Goal: Obtain resource: Download file/media

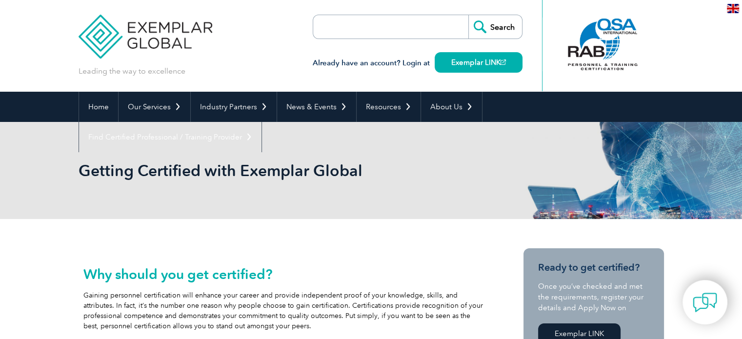
scroll to position [99, 0]
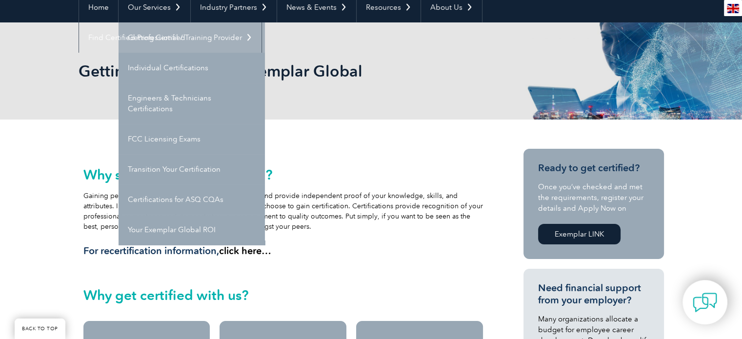
click at [148, 33] on link "Getting Certified" at bounding box center [191, 37] width 146 height 30
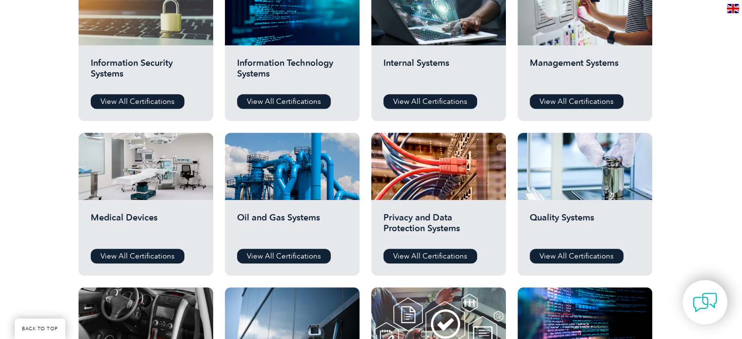
scroll to position [505, 0]
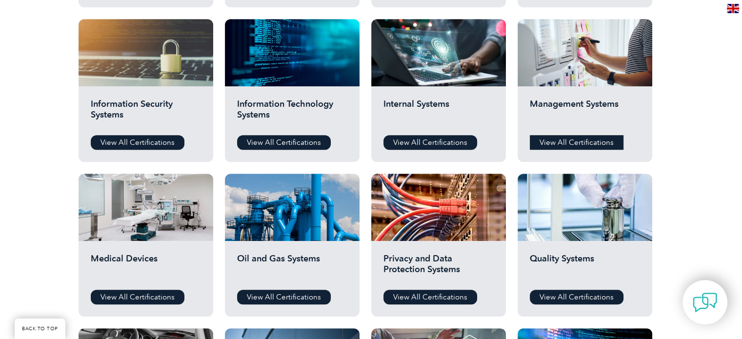
click at [562, 139] on link "View All Certifications" at bounding box center [577, 142] width 94 height 15
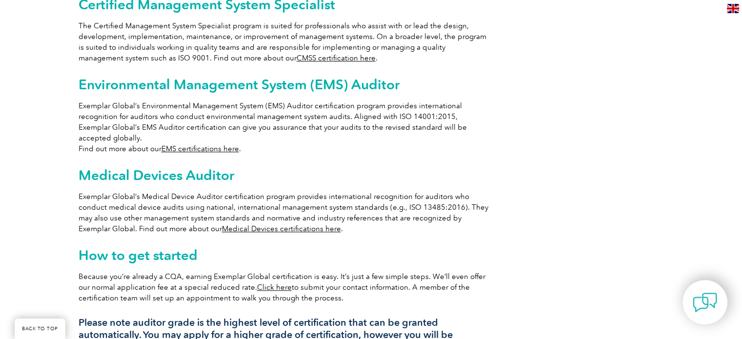
scroll to position [708, 0]
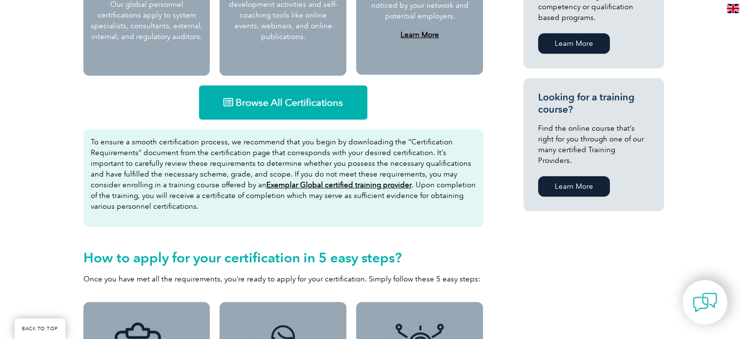
scroll to position [622, 0]
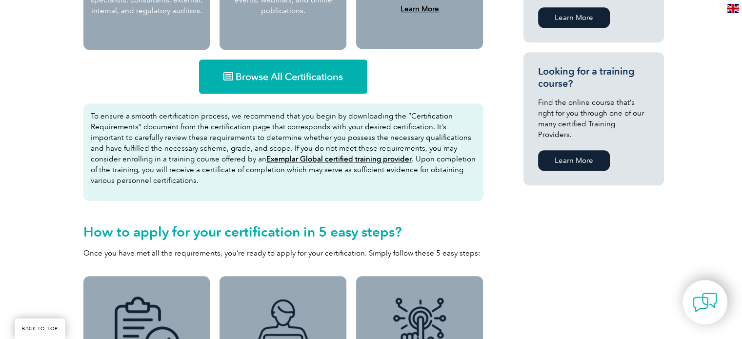
click at [271, 57] on div "Browse All Certifications To ensure a smooth certification process, we recommen…" at bounding box center [284, 163] width 410 height 217
click at [266, 73] on span "Browse All Certifications" at bounding box center [289, 77] width 107 height 10
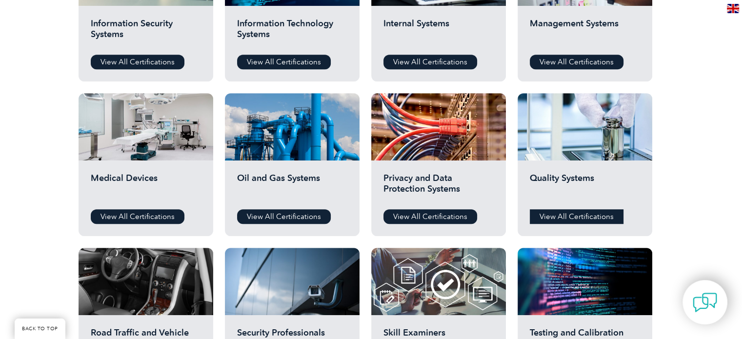
scroll to position [587, 0]
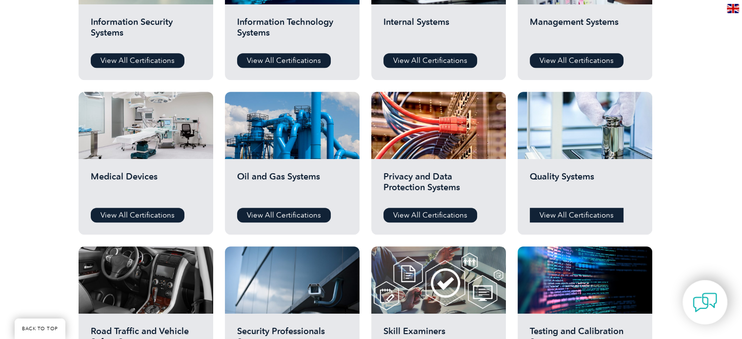
click at [544, 214] on link "View All Certifications" at bounding box center [577, 215] width 94 height 15
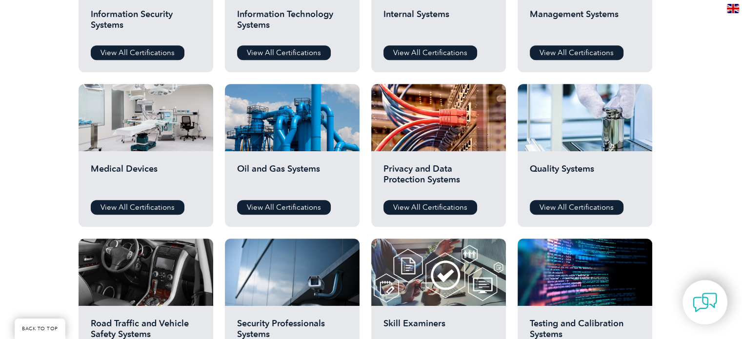
scroll to position [590, 0]
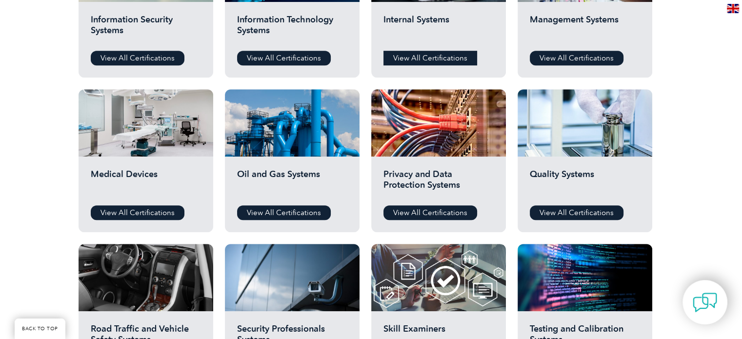
click at [434, 62] on link "View All Certifications" at bounding box center [430, 58] width 94 height 15
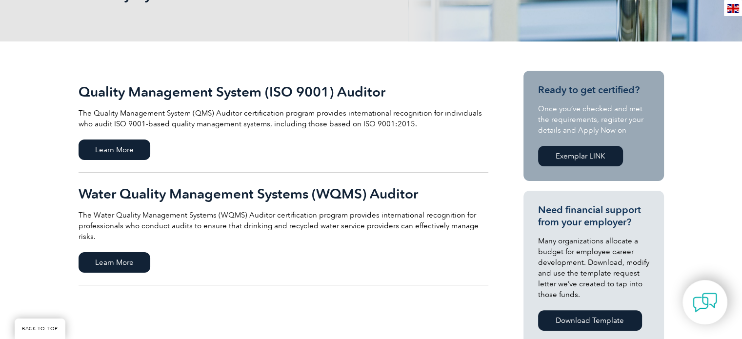
scroll to position [158, 0]
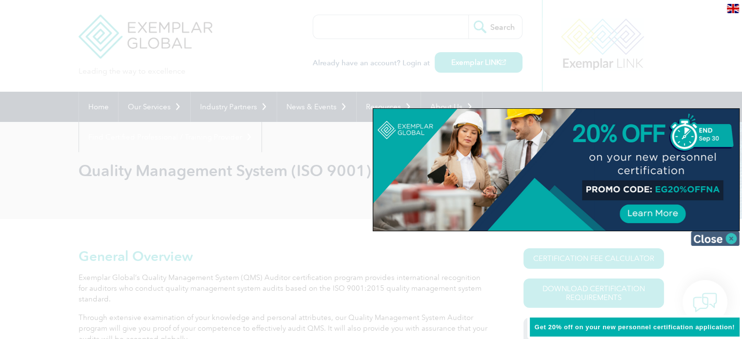
click at [735, 237] on img at bounding box center [714, 238] width 49 height 15
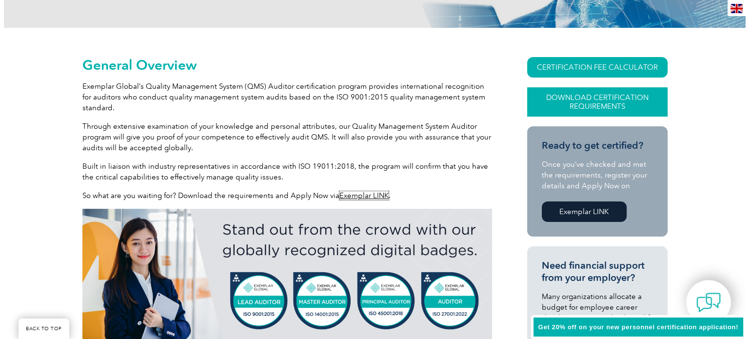
scroll to position [193, 0]
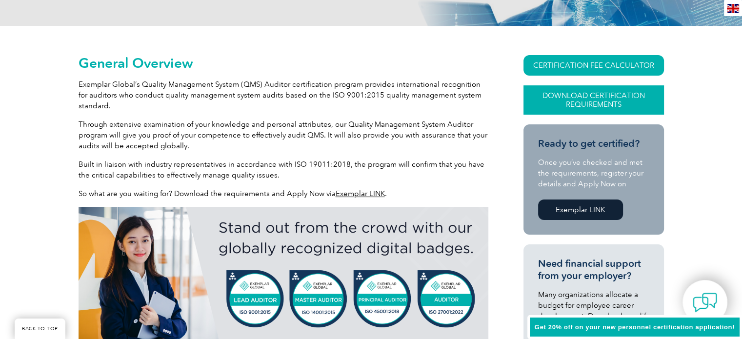
click at [591, 96] on link "Download Certification Requirements" at bounding box center [593, 99] width 140 height 29
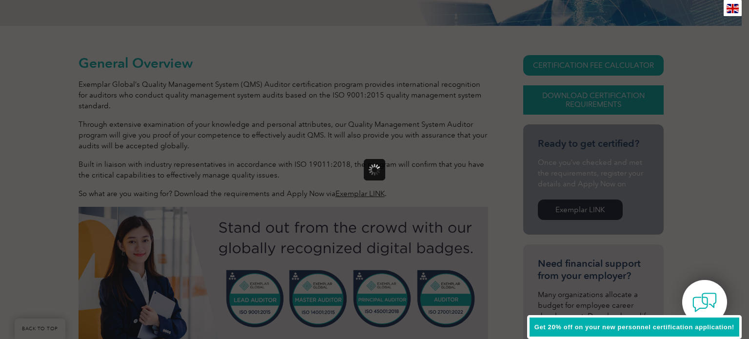
scroll to position [0, 0]
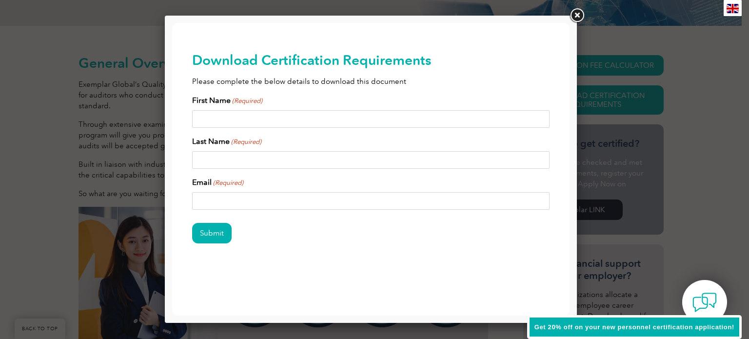
click at [225, 195] on input "Email (Required)" at bounding box center [371, 201] width 358 height 18
click at [227, 118] on input "First Name (Required)" at bounding box center [371, 119] width 358 height 18
type input "rwrt"
click at [217, 159] on input "Last Name (Required)" at bounding box center [371, 160] width 358 height 18
type input "treter"
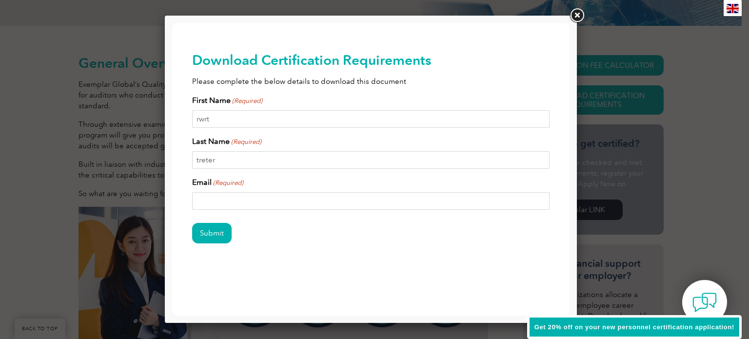
click at [218, 204] on input "Email (Required)" at bounding box center [371, 201] width 358 height 18
type input "erytert@yahoo.com"
click at [209, 233] on input "Submit" at bounding box center [211, 233] width 39 height 20
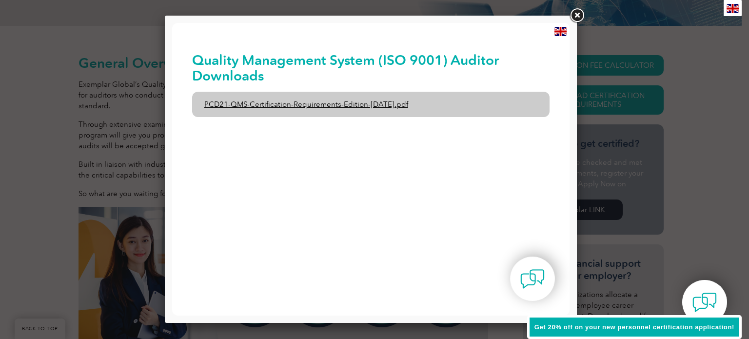
click at [314, 106] on link "PCD21-QMS-Certification-Requirements-Edition-2-April-2022.pdf" at bounding box center [371, 104] width 358 height 25
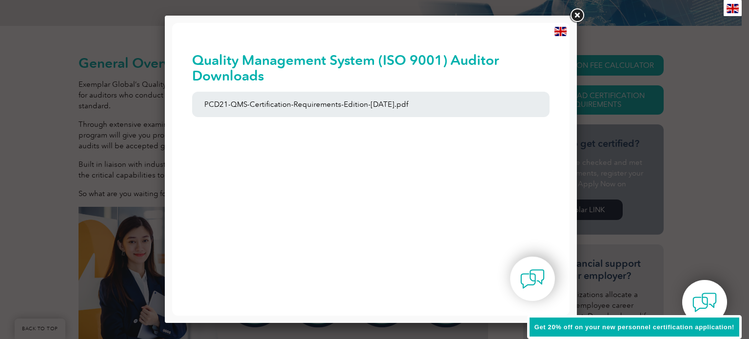
click at [572, 15] on link at bounding box center [577, 16] width 18 height 18
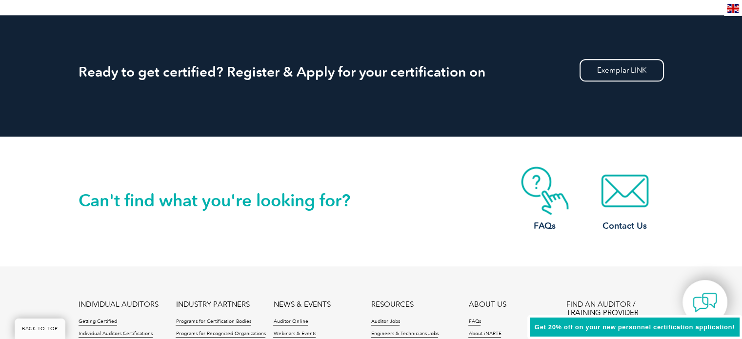
scroll to position [1242, 0]
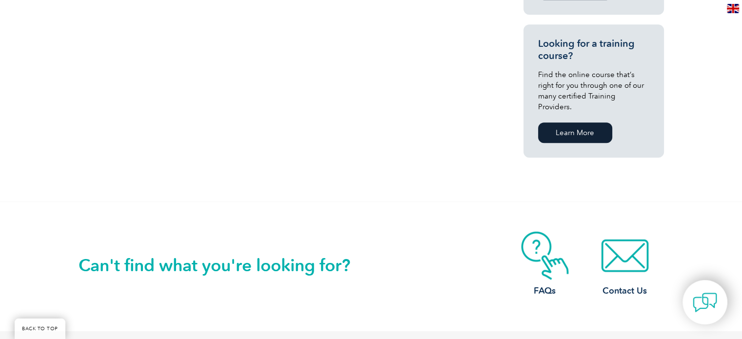
scroll to position [648, 0]
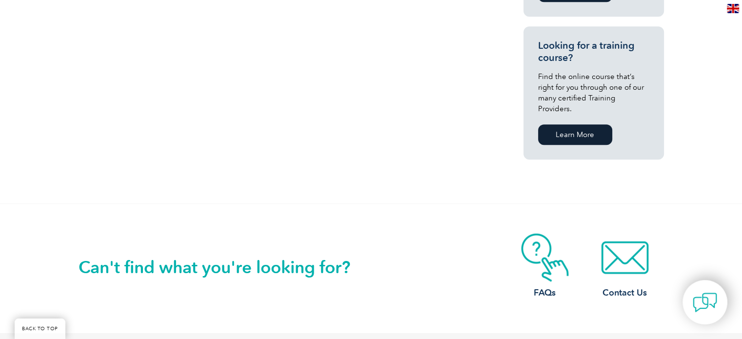
click at [580, 137] on section "Looking for a training course? Find the online course that’s right for you thro…" at bounding box center [593, 92] width 140 height 133
click at [578, 124] on link "Learn More" at bounding box center [575, 134] width 74 height 20
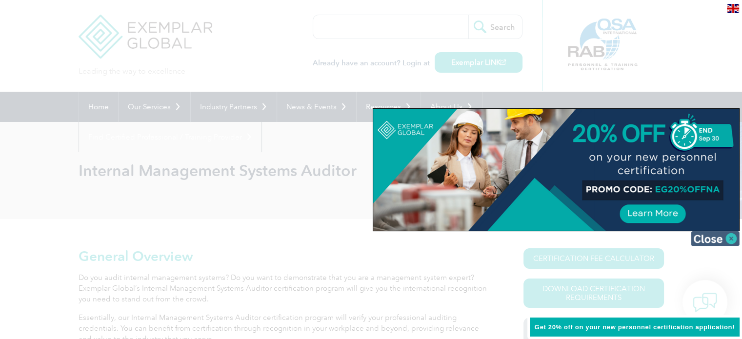
click at [709, 236] on img at bounding box center [714, 238] width 49 height 15
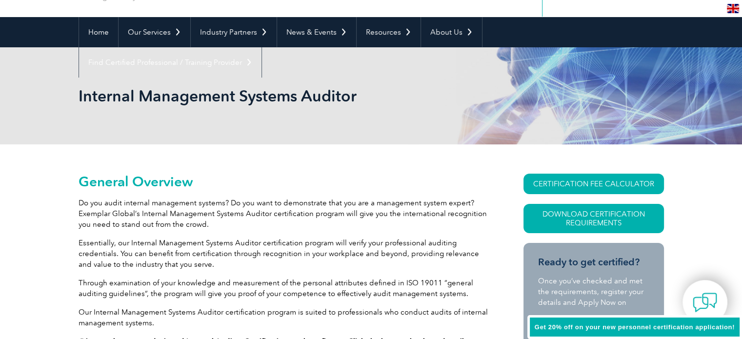
scroll to position [70, 0]
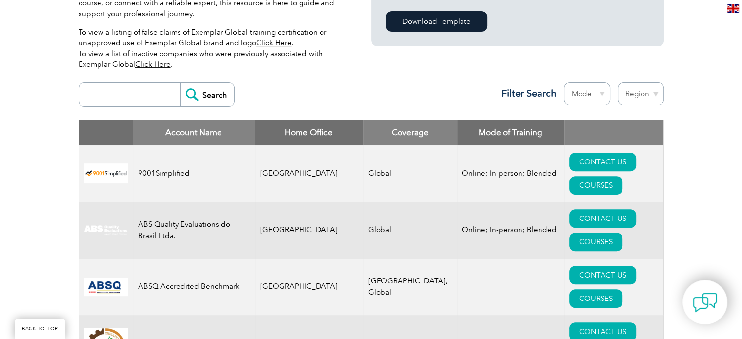
scroll to position [293, 0]
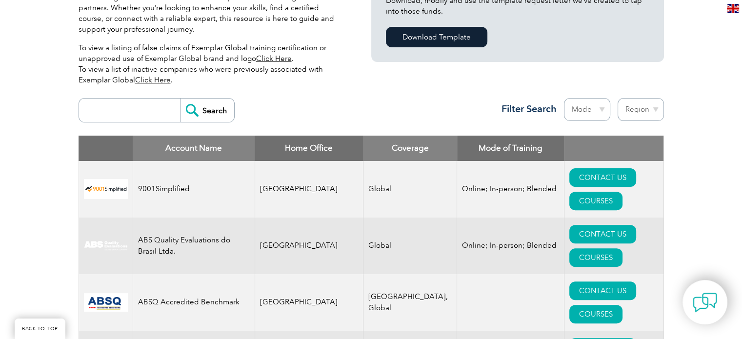
click at [641, 108] on select "Region [GEOGRAPHIC_DATA] [GEOGRAPHIC_DATA] [GEOGRAPHIC_DATA] [GEOGRAPHIC_DATA] …" at bounding box center [640, 109] width 46 height 23
select select "[GEOGRAPHIC_DATA]"
click at [617, 98] on select "Region [GEOGRAPHIC_DATA] [GEOGRAPHIC_DATA] [GEOGRAPHIC_DATA] [GEOGRAPHIC_DATA] …" at bounding box center [640, 109] width 46 height 23
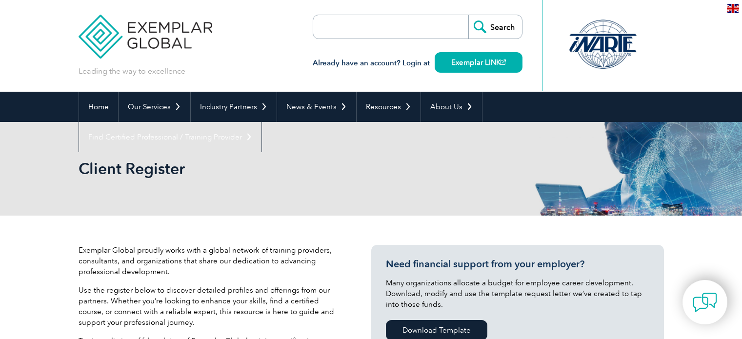
select select "[GEOGRAPHIC_DATA]"
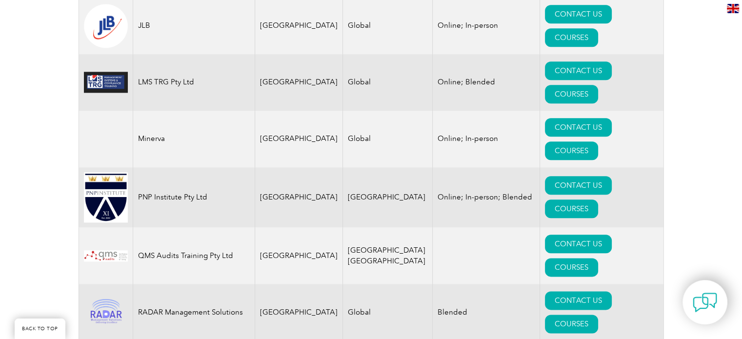
scroll to position [1132, 0]
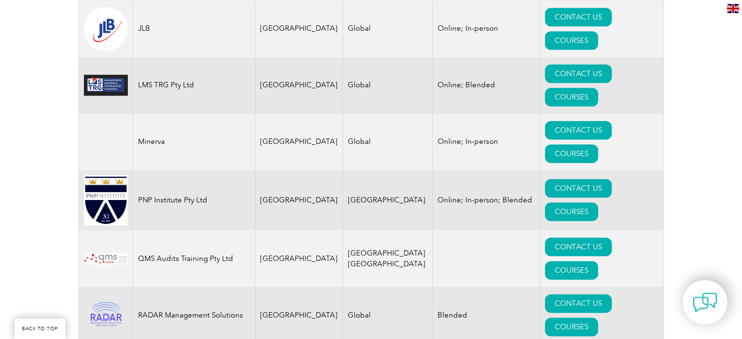
drag, startPoint x: 605, startPoint y: 207, endPoint x: 702, endPoint y: 179, distance: 101.1
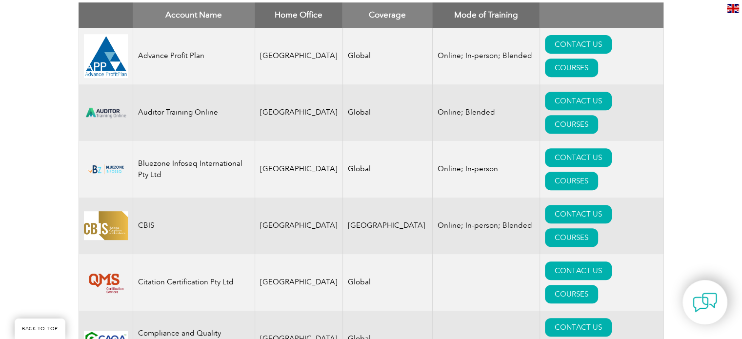
scroll to position [423, 0]
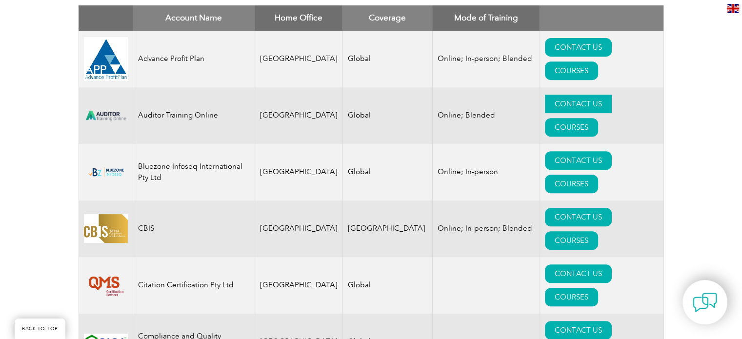
click at [545, 99] on link "CONTACT US" at bounding box center [578, 104] width 67 height 19
click at [545, 57] on link "CONTACT US" at bounding box center [578, 47] width 67 height 19
click at [545, 105] on link "CONTACT US" at bounding box center [578, 104] width 67 height 19
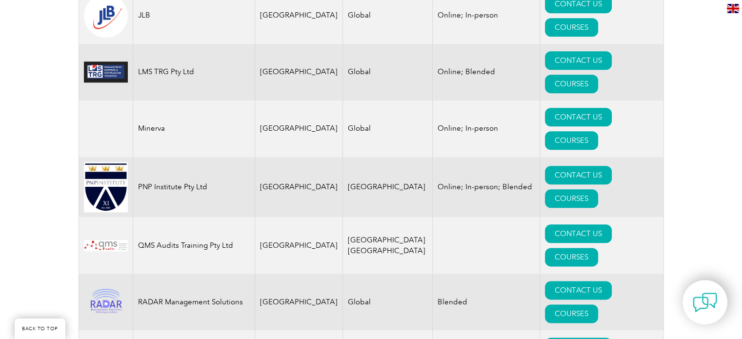
scroll to position [1166, 0]
